Goal: Task Accomplishment & Management: Manage account settings

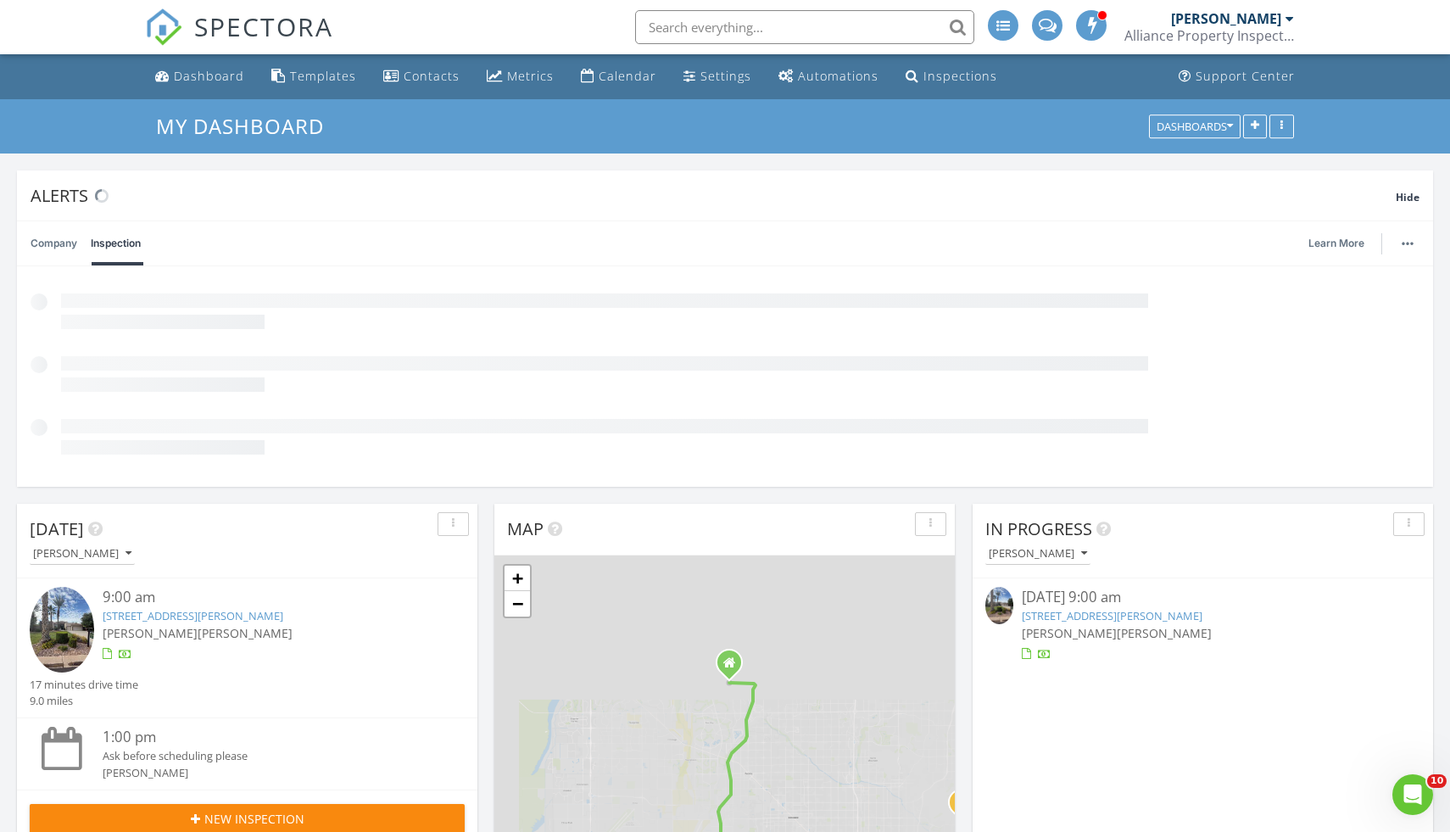
click at [253, 611] on link "7115 E Gary Rd, Scottsdale, AZ 85254" at bounding box center [193, 615] width 181 height 15
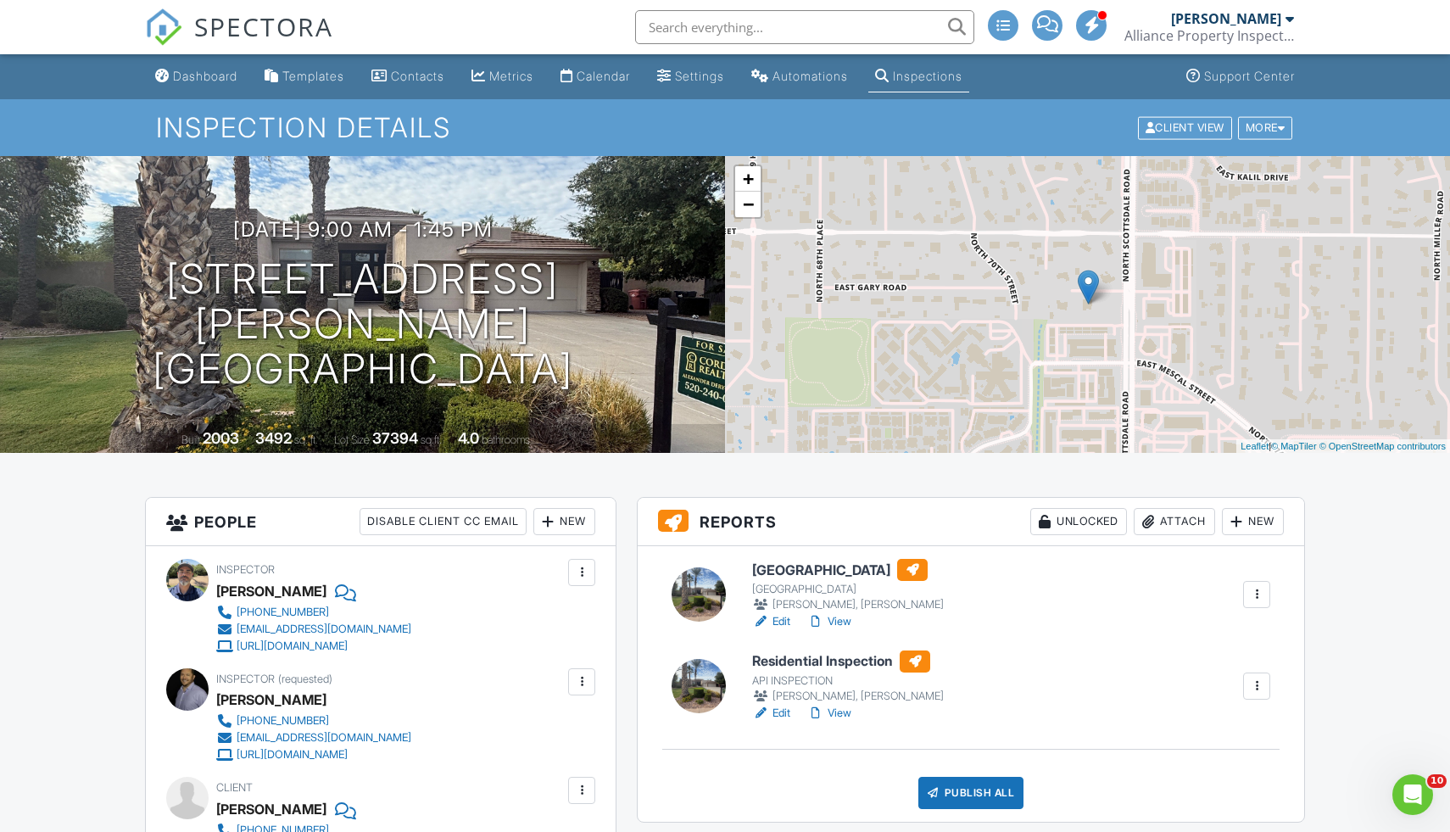
click at [847, 713] on link "View" at bounding box center [829, 713] width 44 height 17
click at [848, 624] on link "View" at bounding box center [829, 621] width 44 height 17
click at [844, 622] on link "View" at bounding box center [829, 621] width 44 height 17
